Goal: Task Accomplishment & Management: Use online tool/utility

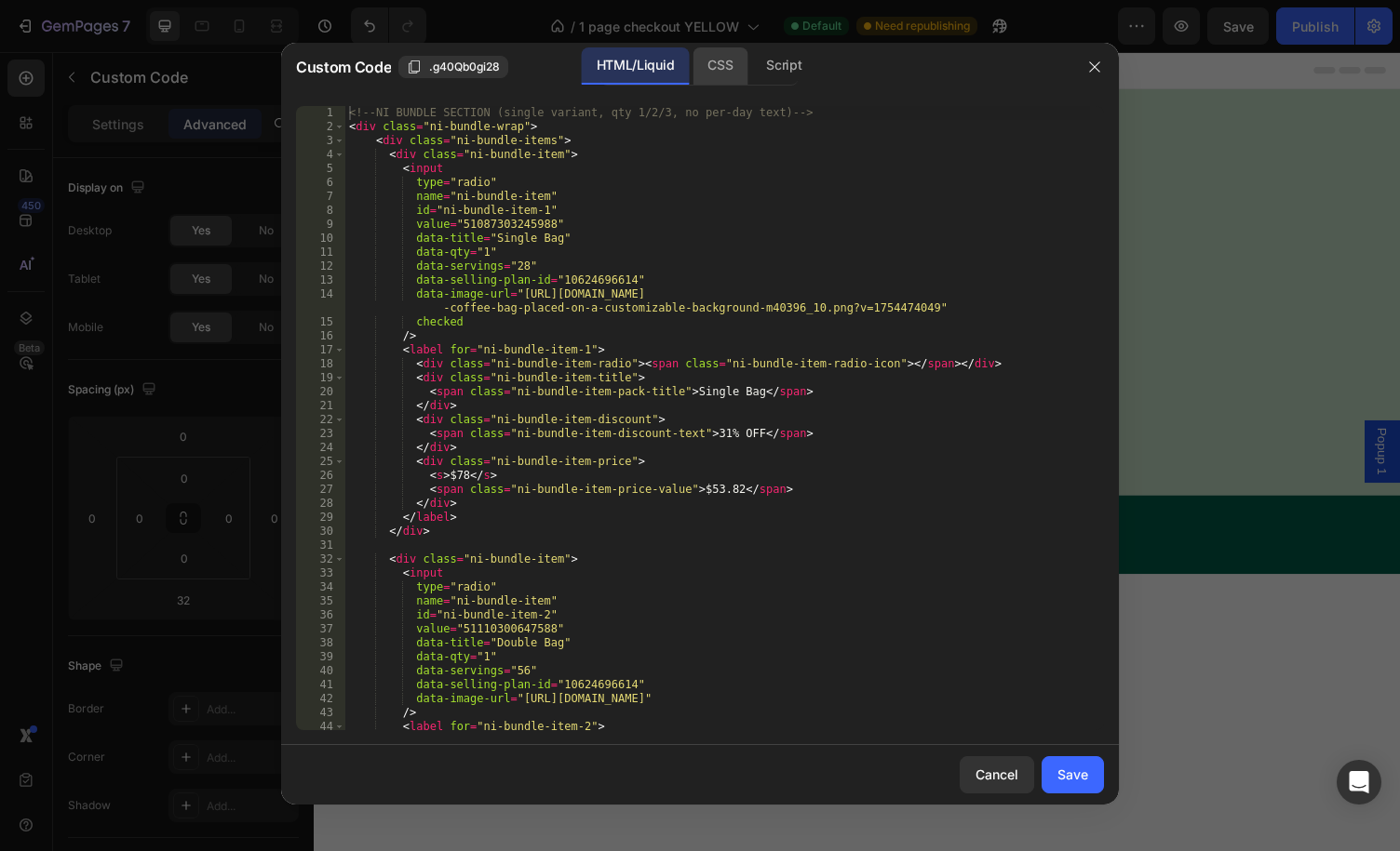
scroll to position [2501, 0]
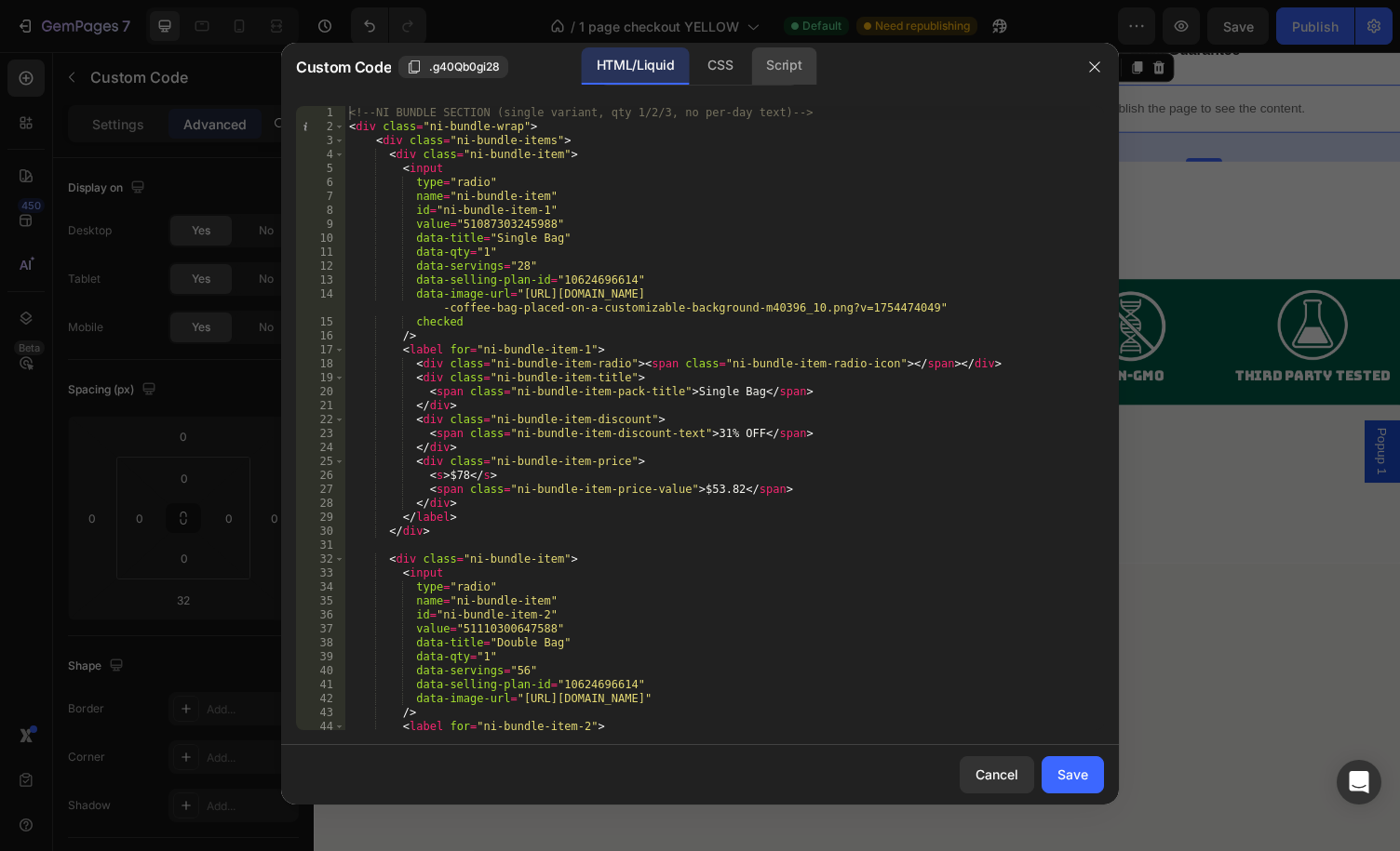
click at [776, 65] on div "Script" at bounding box center [783, 66] width 65 height 37
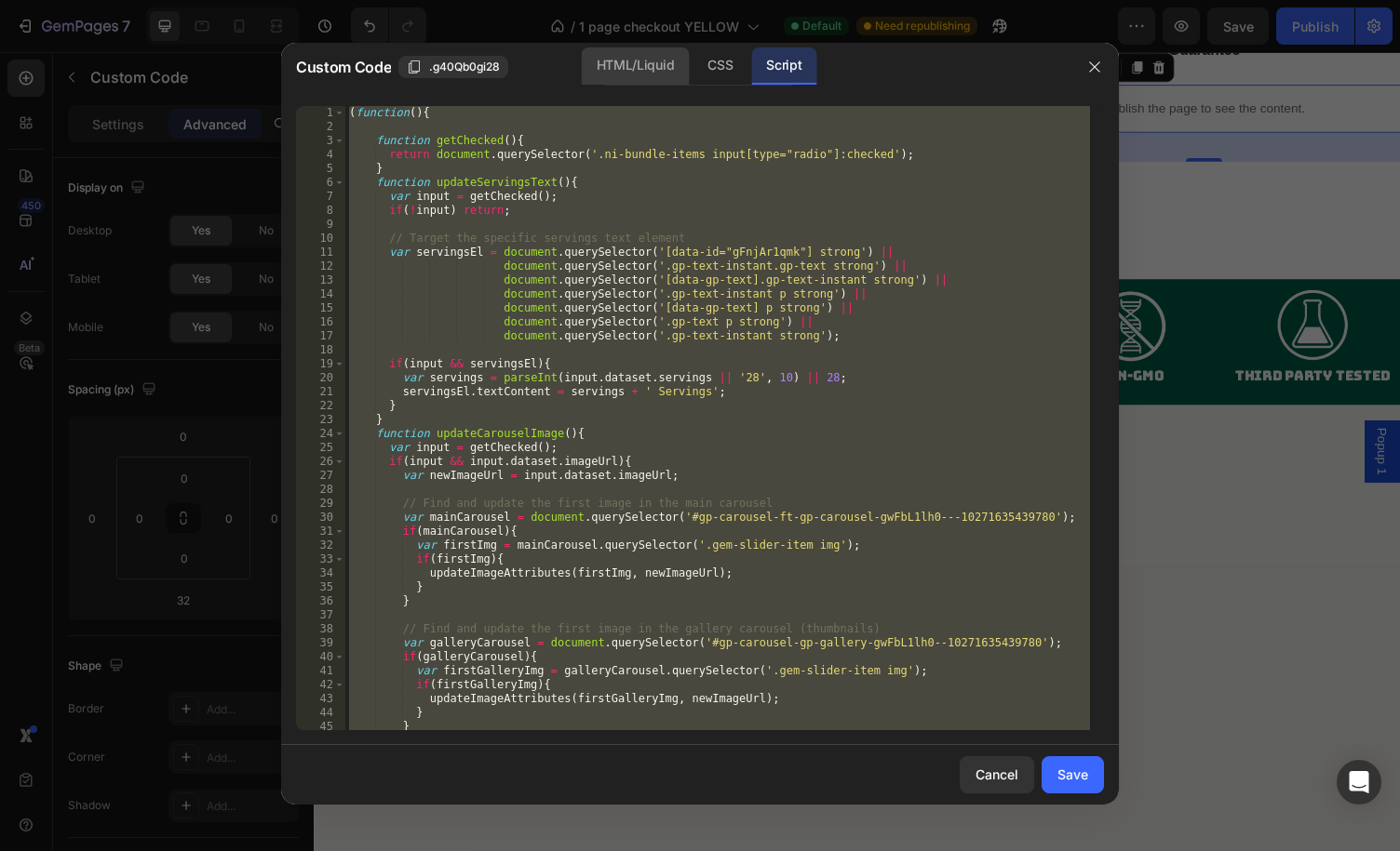
click at [693, 65] on div "HTML/Liquid" at bounding box center [719, 66] width 55 height 37
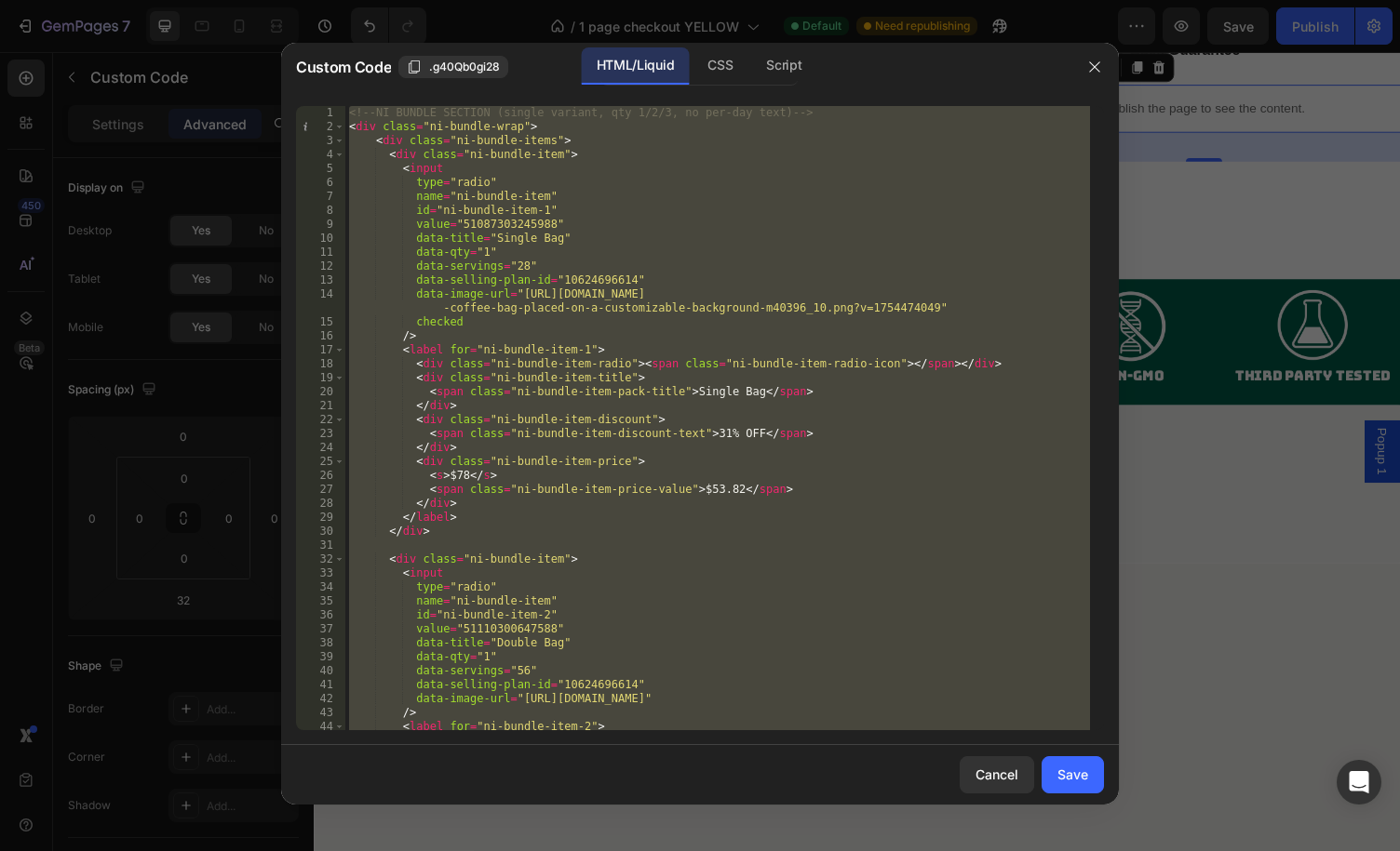
click at [730, 249] on div "<!-- NI BUNDLE SECTION (single variant, qty 1/2/3, no per-day text) --> < div c…" at bounding box center [717, 418] width 744 height 624
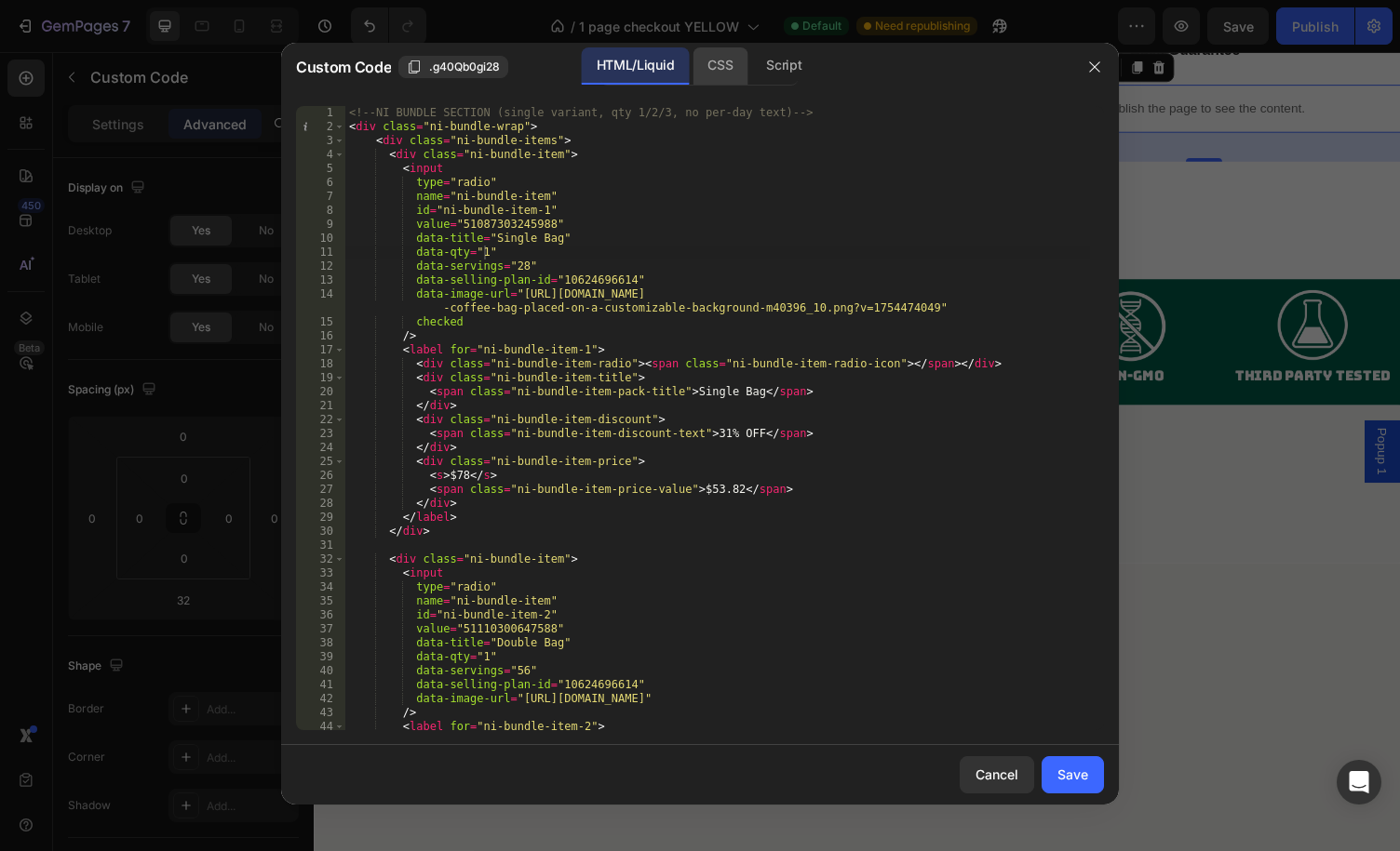
click at [751, 74] on div "CSS" at bounding box center [783, 66] width 65 height 37
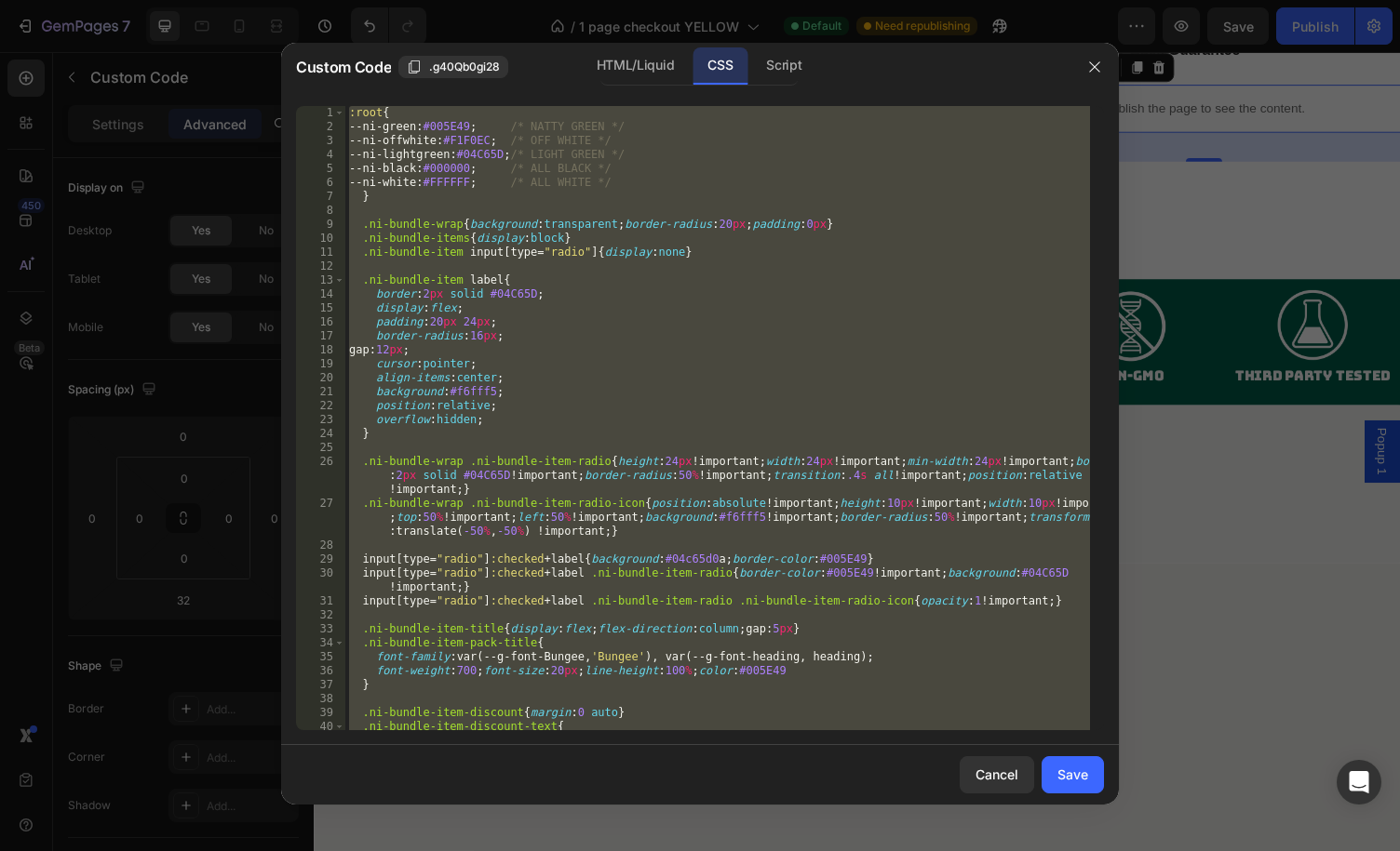
click at [640, 287] on div ":root { --ni-green : #005E49 ; /* NATTY GREEN */ --ni-offwhite : #F1F0EC ; /* O…" at bounding box center [717, 418] width 744 height 624
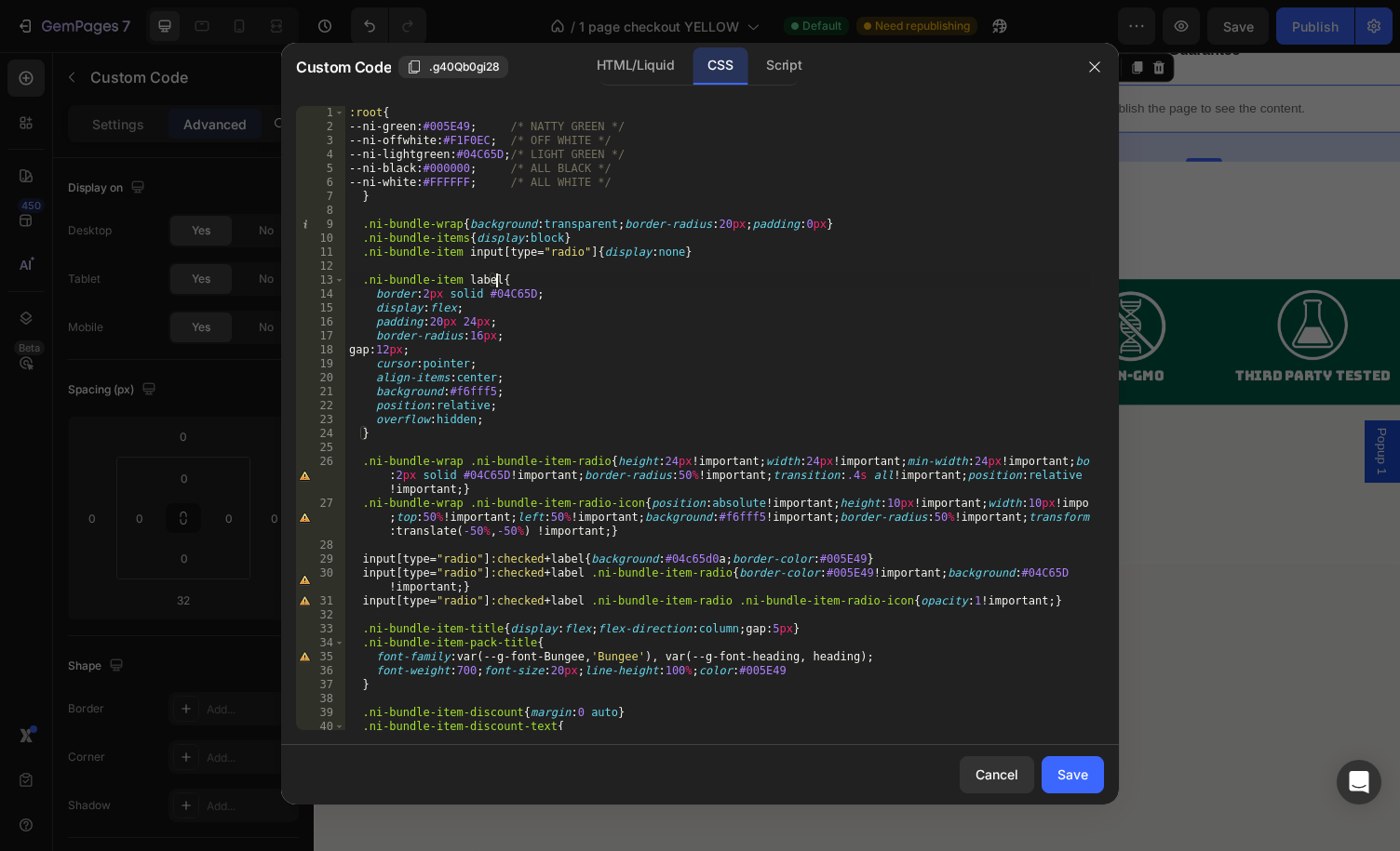
click at [587, 258] on div ":root { --ni-green : #005E49 ; /* NATTY GREEN */ --ni-offwhite : #F1F0EC ; /* O…" at bounding box center [717, 431] width 744 height 652
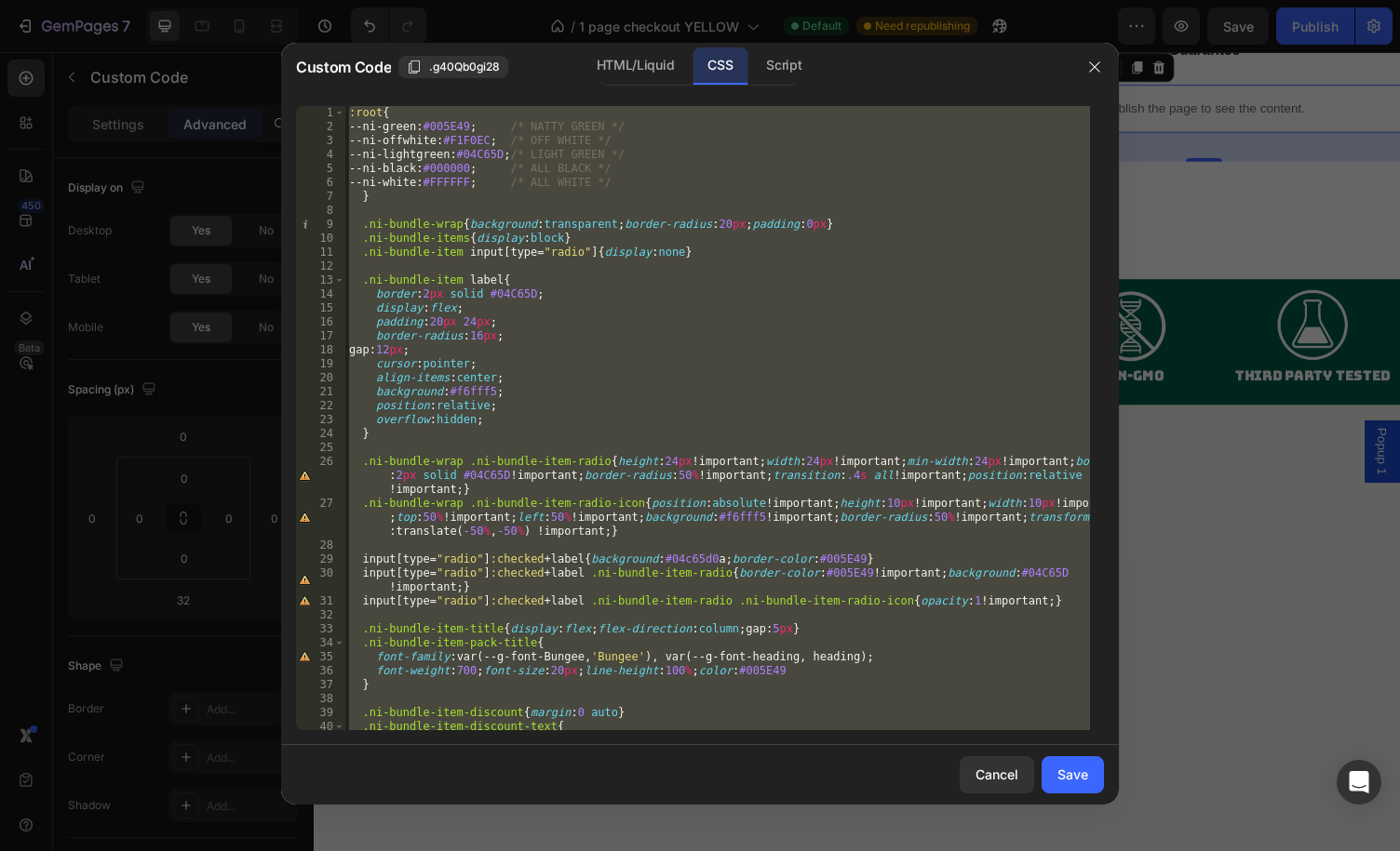
paste textarea
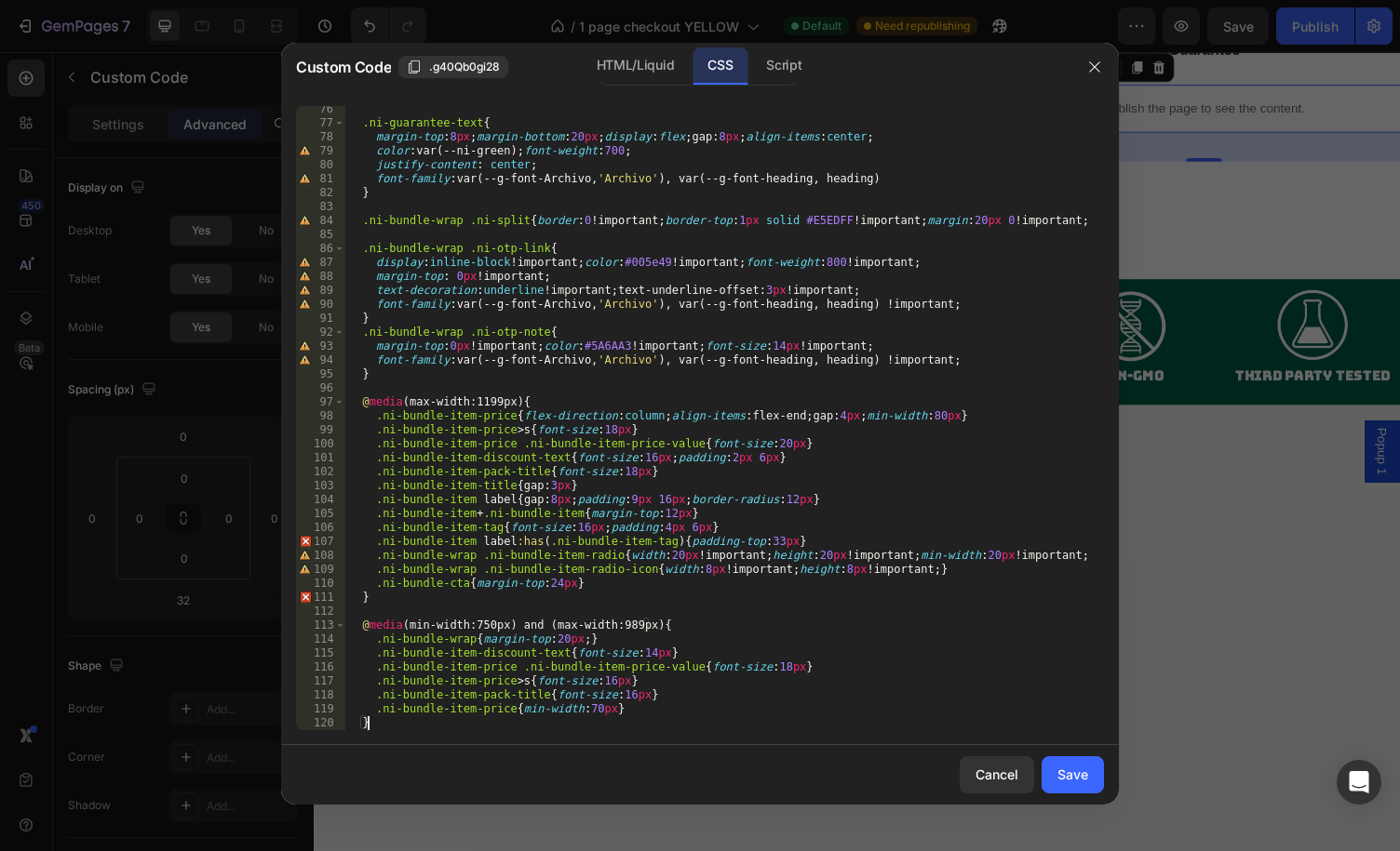
click at [764, 295] on div ".ni-guarantee-text { margin-top : 8 px ; margin-bottom : 20 px ; display : flex…" at bounding box center [717, 427] width 744 height 652
type textarea "text-decoration:underline !important;text-underline-offset:3px !important;"
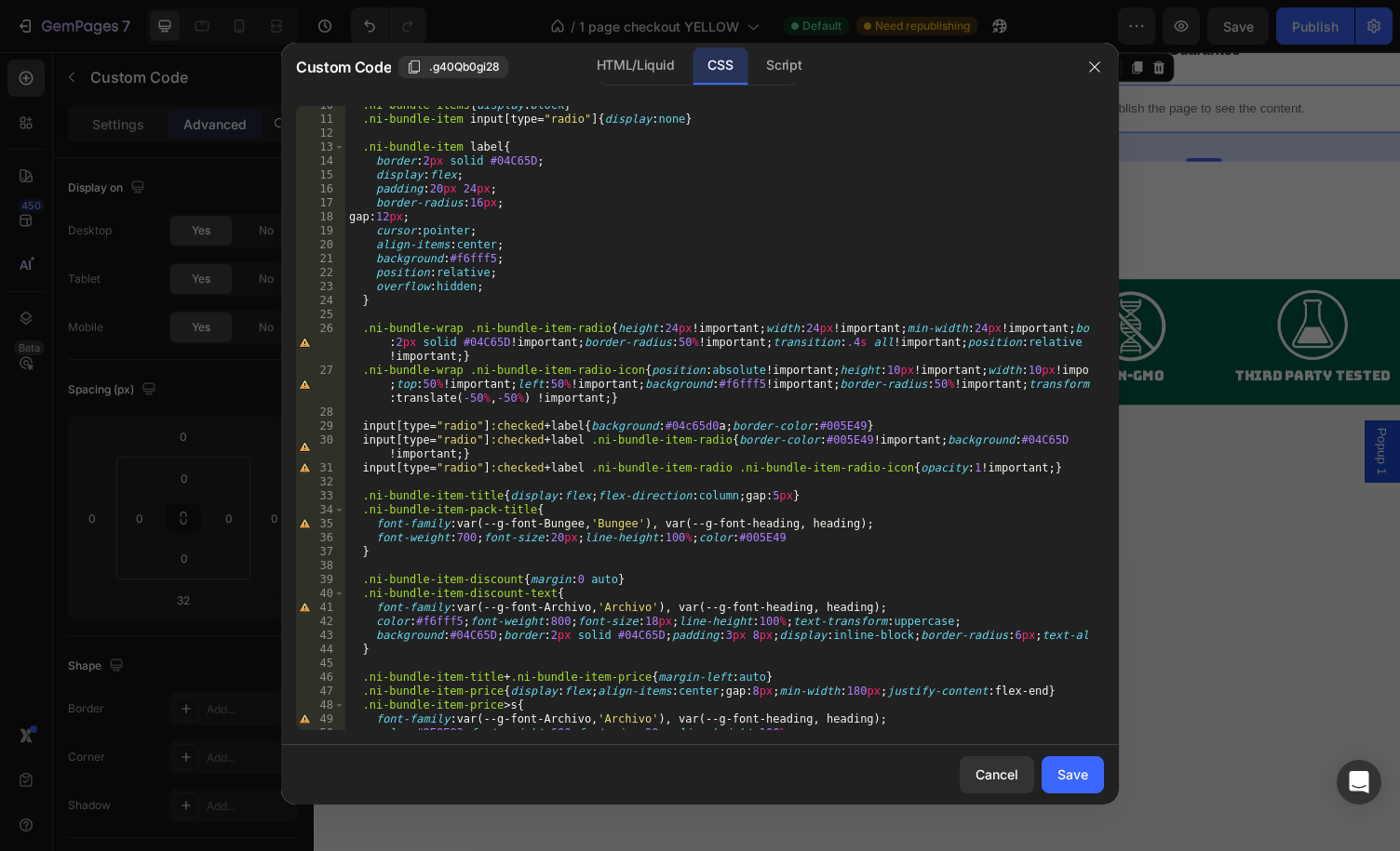
scroll to position [0, 0]
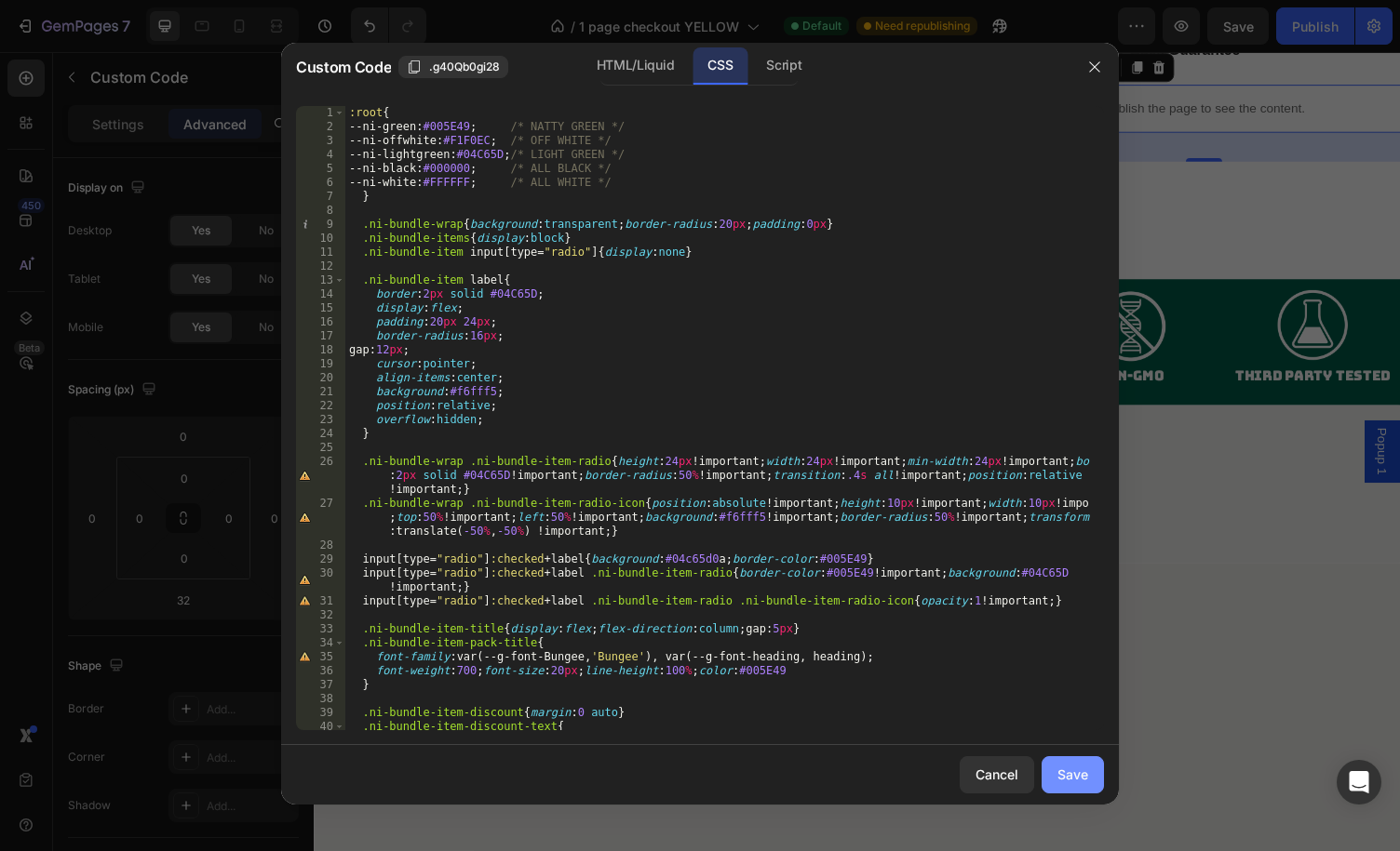
drag, startPoint x: 1080, startPoint y: 777, endPoint x: 711, endPoint y: 601, distance: 408.8
click at [1080, 777] on div "Save" at bounding box center [1072, 775] width 31 height 20
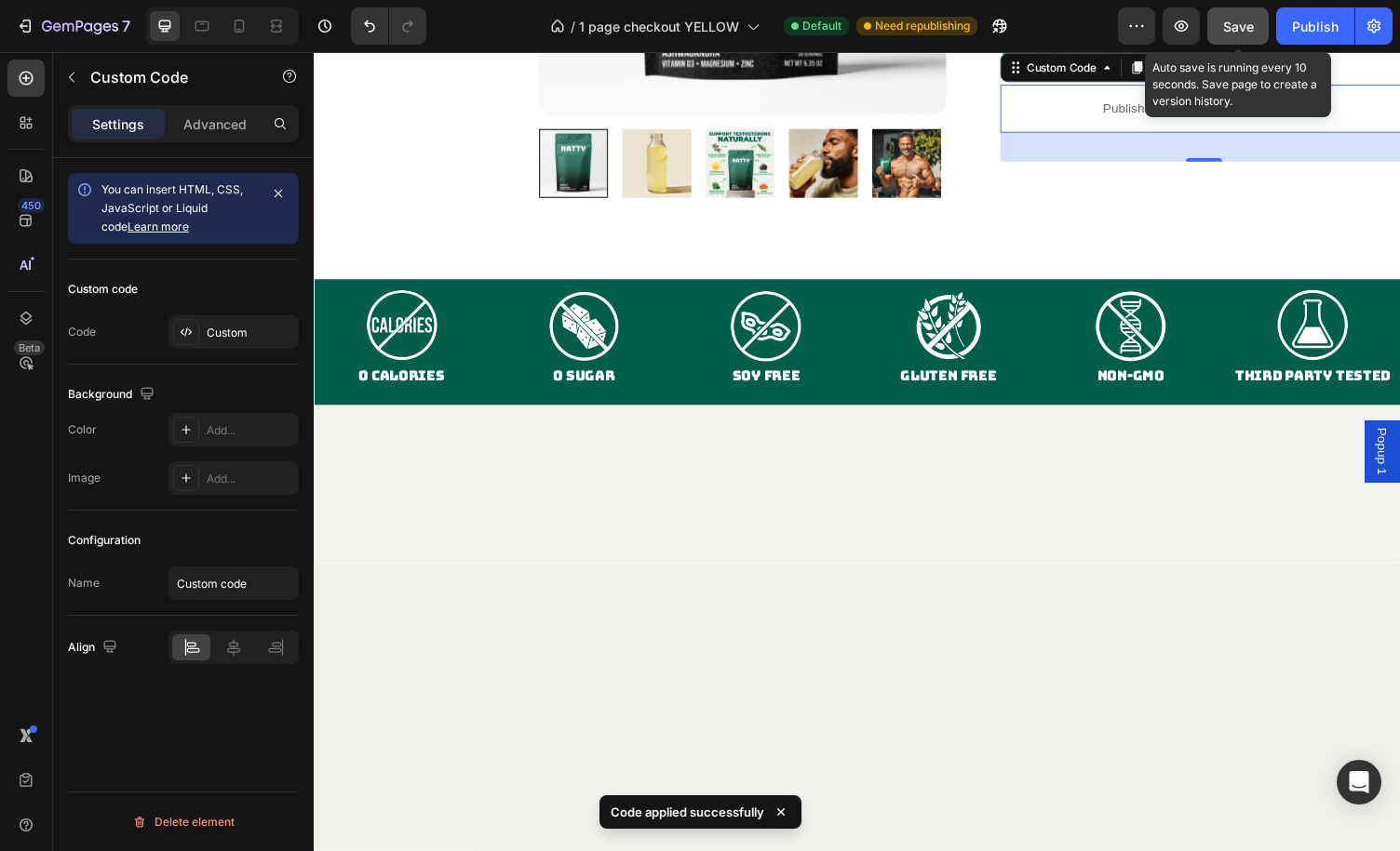
click at [1246, 20] on span "Save" at bounding box center [1238, 27] width 31 height 16
